Goal: Find specific page/section: Find specific page/section

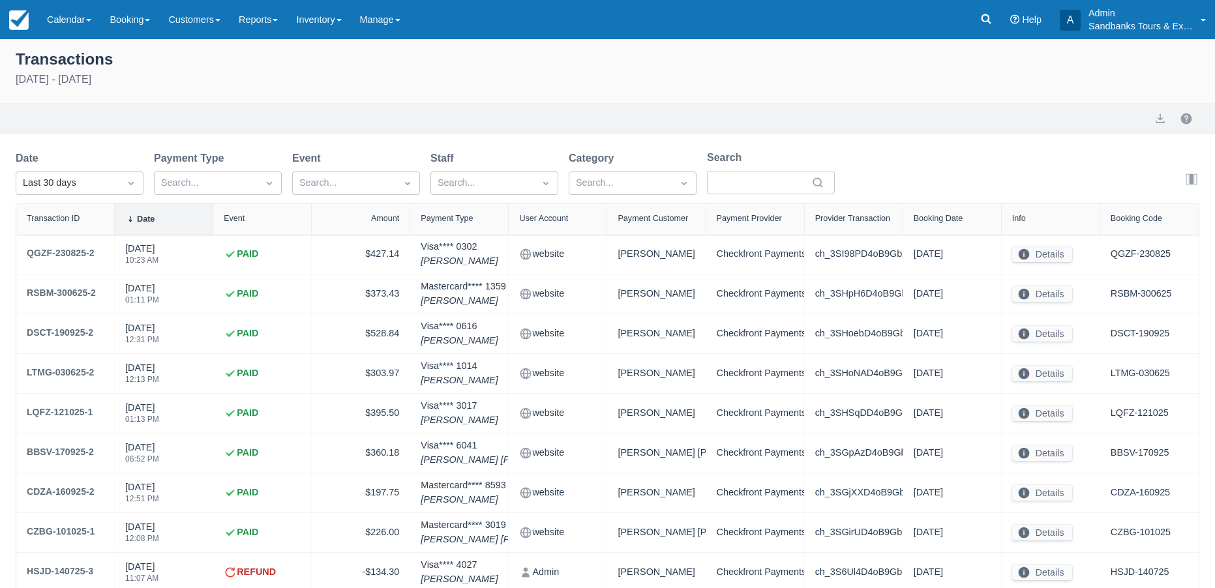
select select "10"
click at [18, 23] on img at bounding box center [19, 20] width 20 height 20
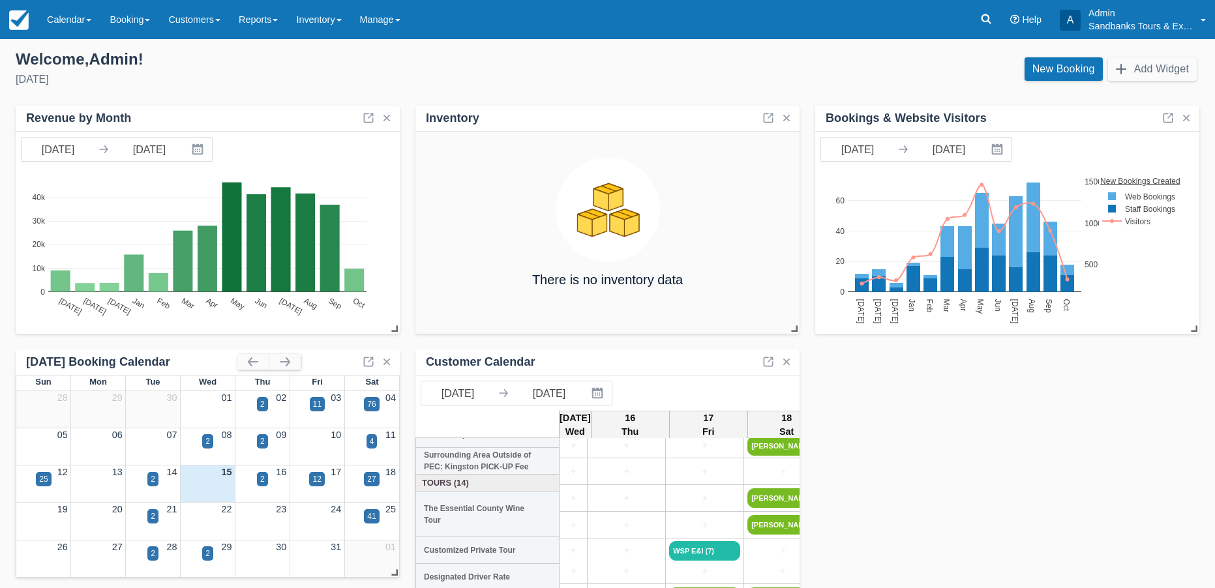
scroll to position [188, 0]
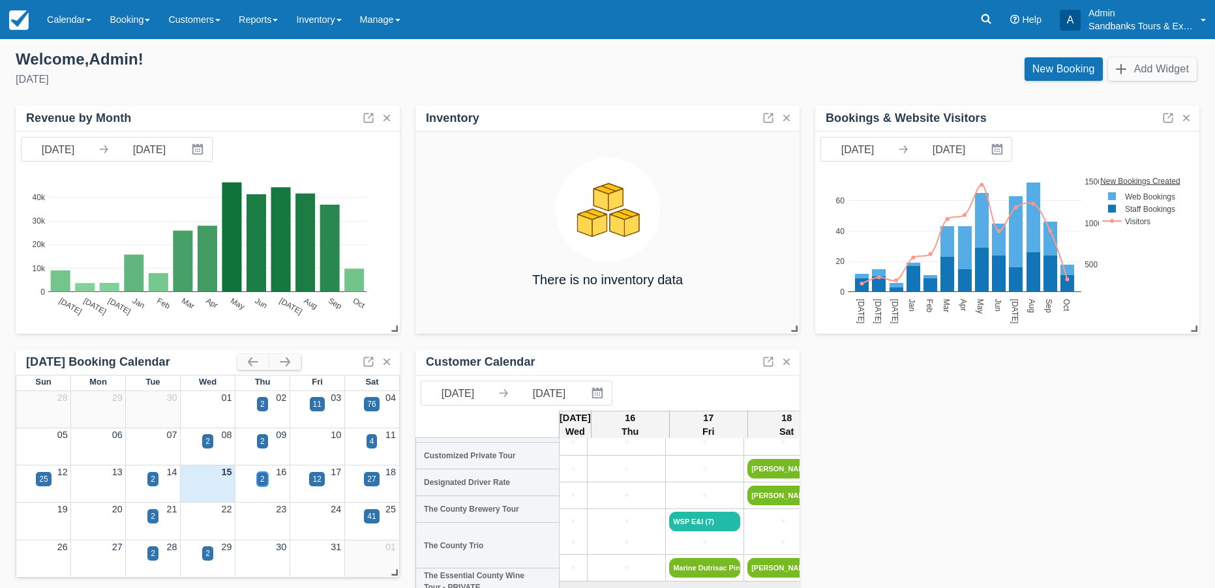
click at [260, 477] on div "2" at bounding box center [262, 480] width 5 height 12
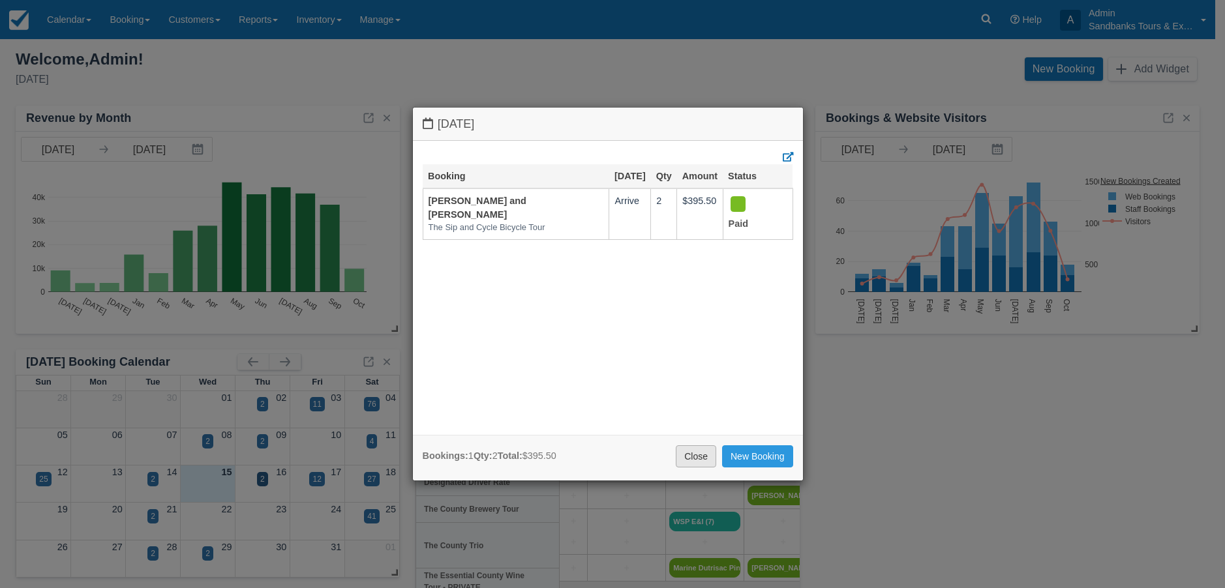
click at [703, 461] on link "Close" at bounding box center [696, 457] width 40 height 22
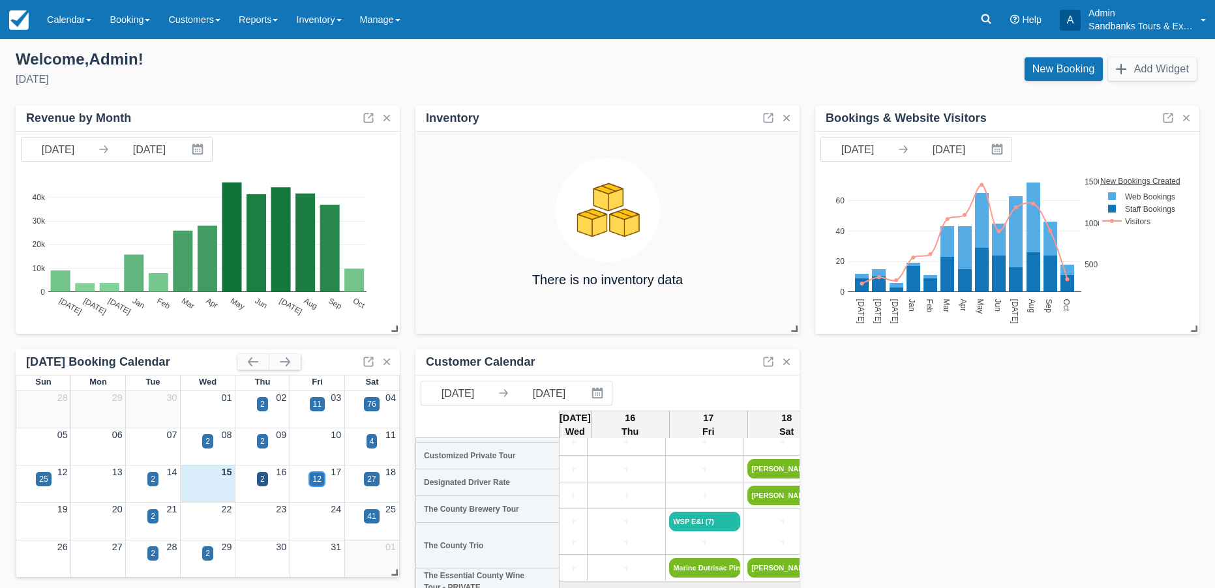
click at [321, 481] on div "12" at bounding box center [316, 480] width 8 height 12
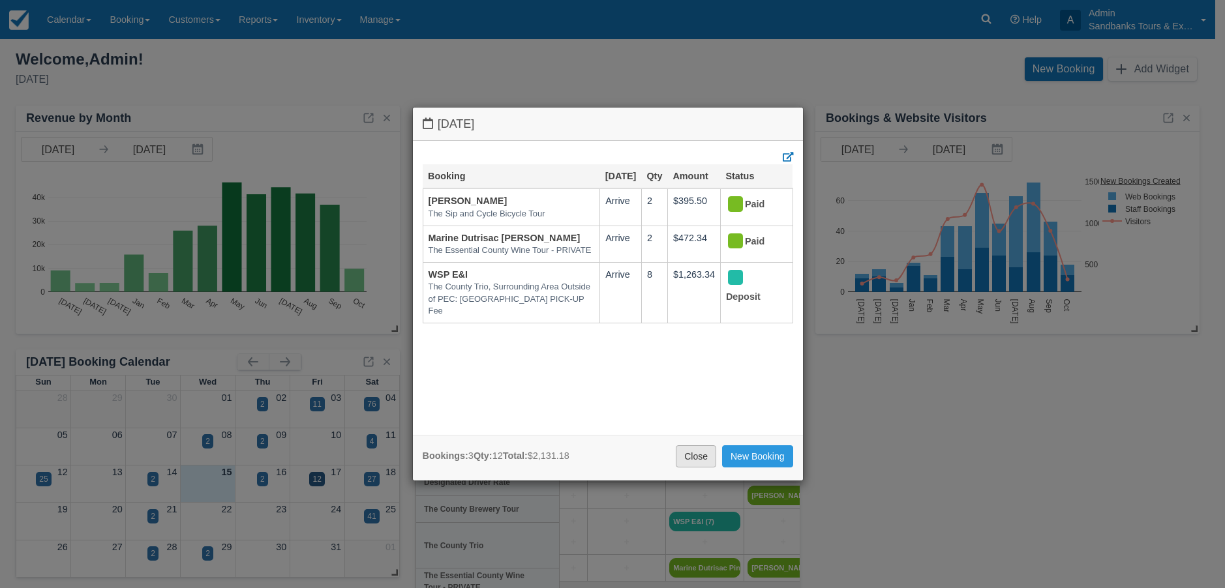
click at [705, 459] on link "Close" at bounding box center [696, 457] width 40 height 22
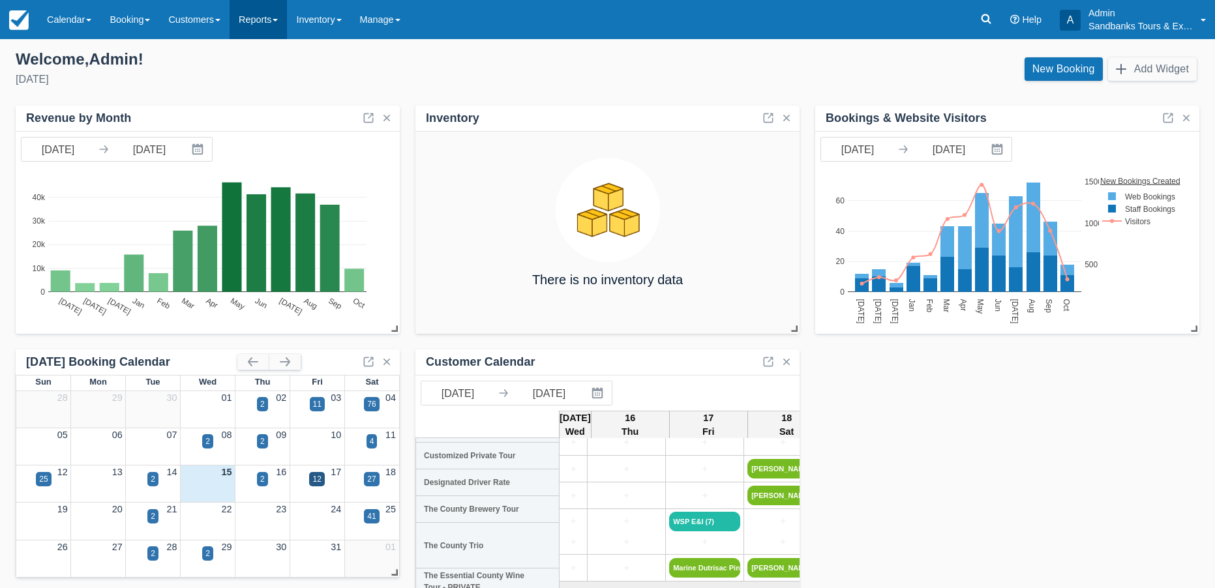
click at [271, 25] on link "Reports" at bounding box center [258, 19] width 57 height 39
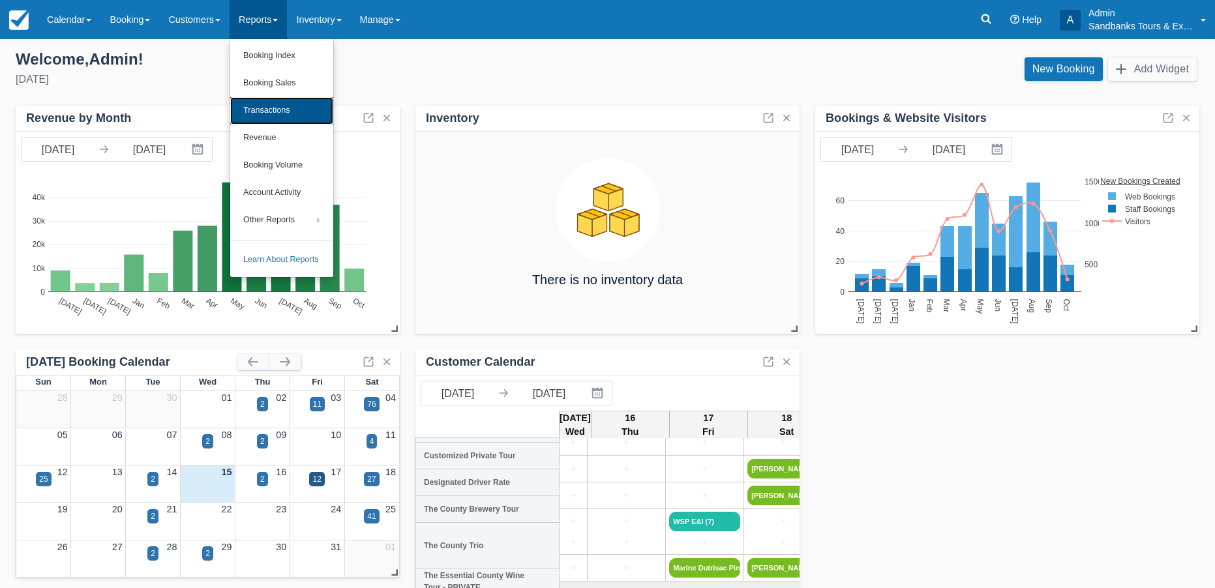
click at [271, 108] on link "Transactions" at bounding box center [281, 110] width 103 height 27
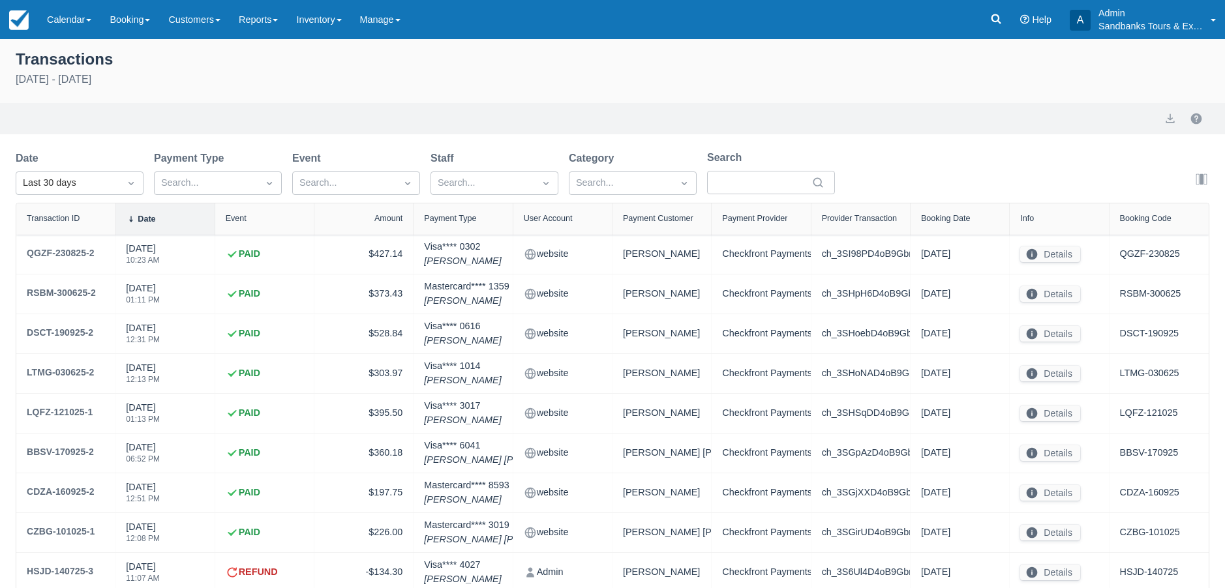
select select "10"
